Goal: Task Accomplishment & Management: Manage account settings

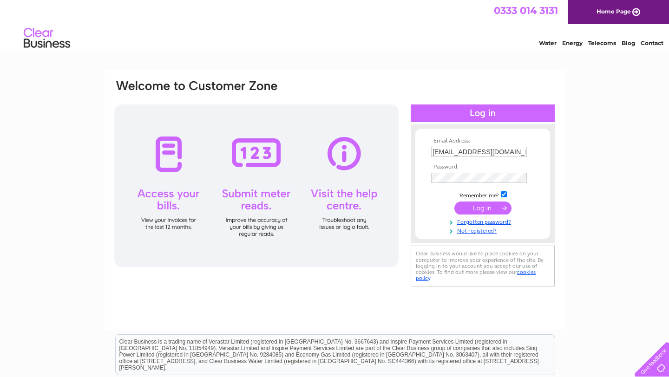
click at [473, 206] on input "submit" at bounding box center [482, 208] width 57 height 13
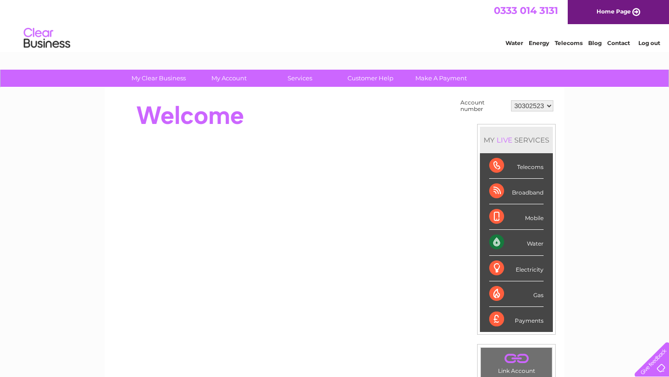
click at [494, 243] on div "Water" at bounding box center [516, 243] width 54 height 26
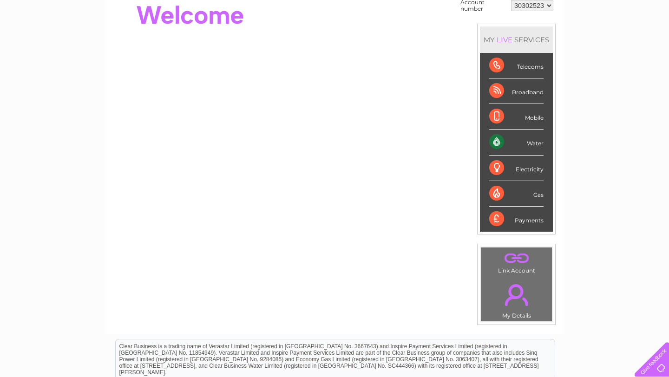
scroll to position [104, 0]
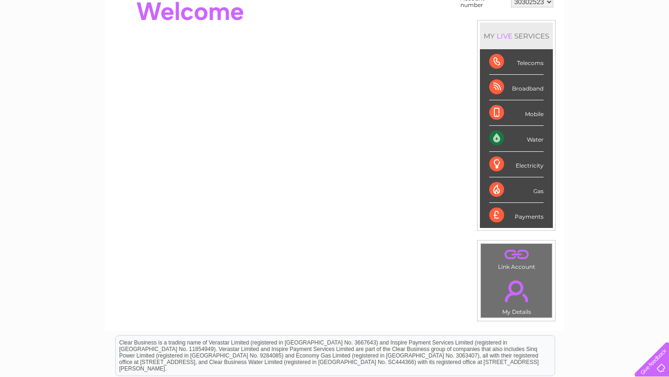
click at [536, 140] on div "Water" at bounding box center [516, 139] width 54 height 26
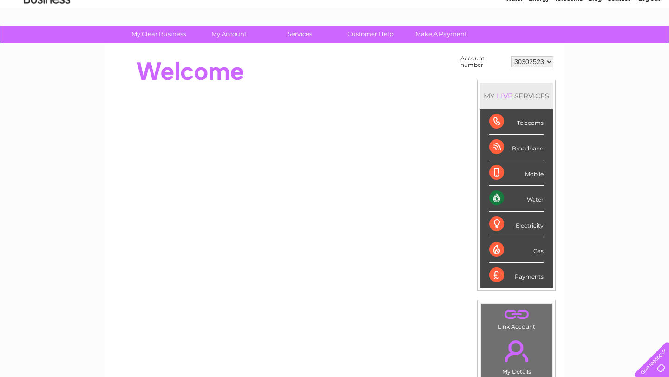
scroll to position [43, 0]
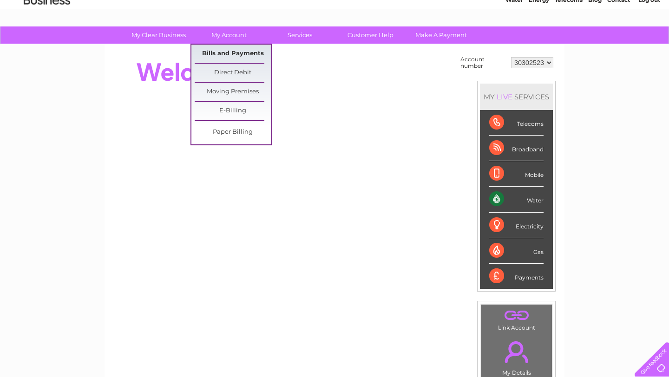
click at [225, 52] on link "Bills and Payments" at bounding box center [233, 54] width 77 height 19
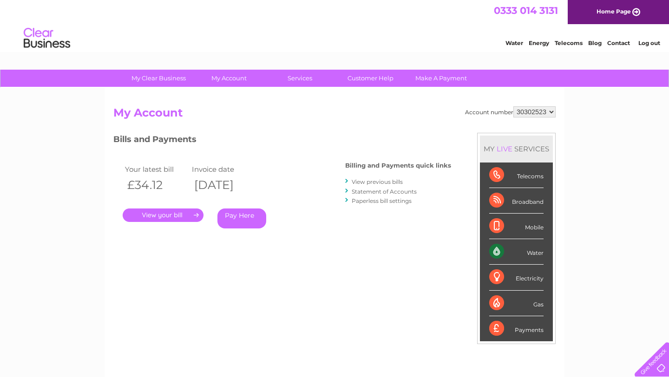
click at [151, 215] on link "." at bounding box center [163, 215] width 81 height 13
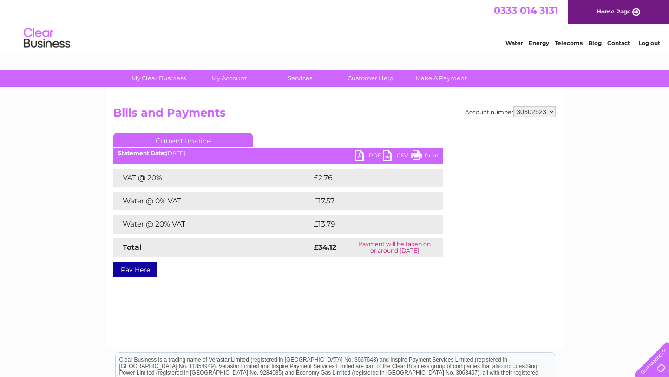
click at [360, 156] on link "PDF" at bounding box center [369, 156] width 28 height 13
click at [370, 20] on div "0333 014 3131 Home Page" at bounding box center [334, 12] width 669 height 24
